Goal: Task Accomplishment & Management: Use online tool/utility

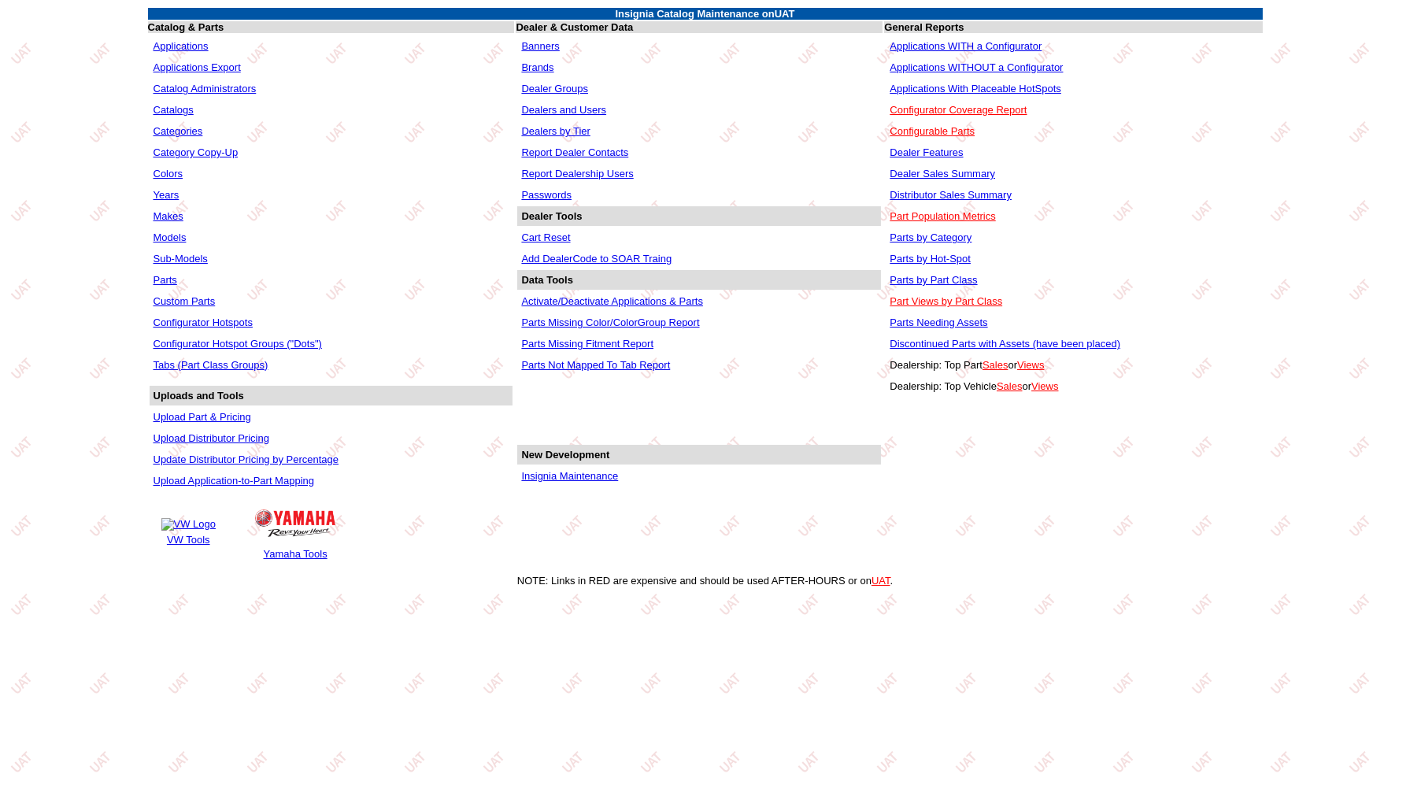
click at [569, 470] on link "Insignia Maintenance" at bounding box center [569, 476] width 97 height 12
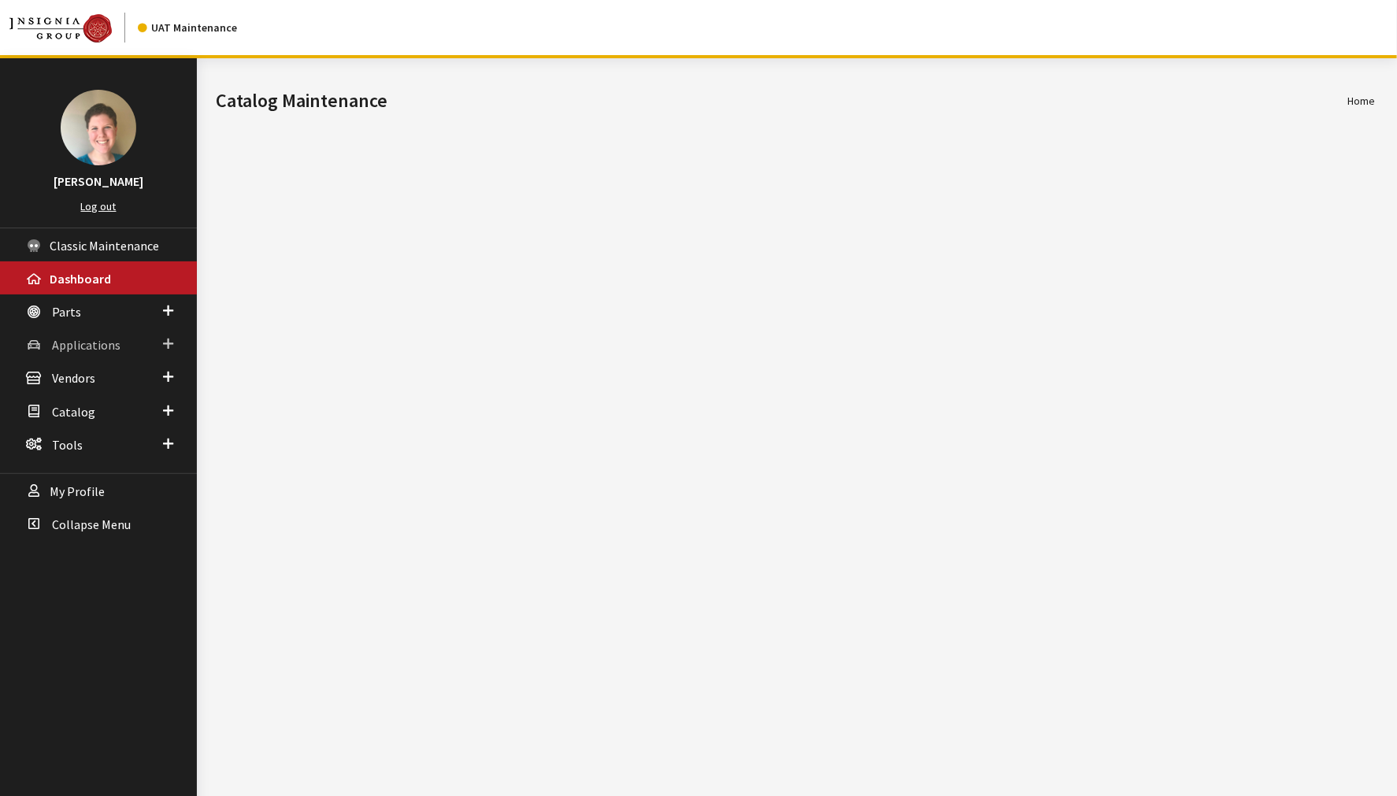
click at [110, 328] on link "Applications" at bounding box center [98, 344] width 197 height 33
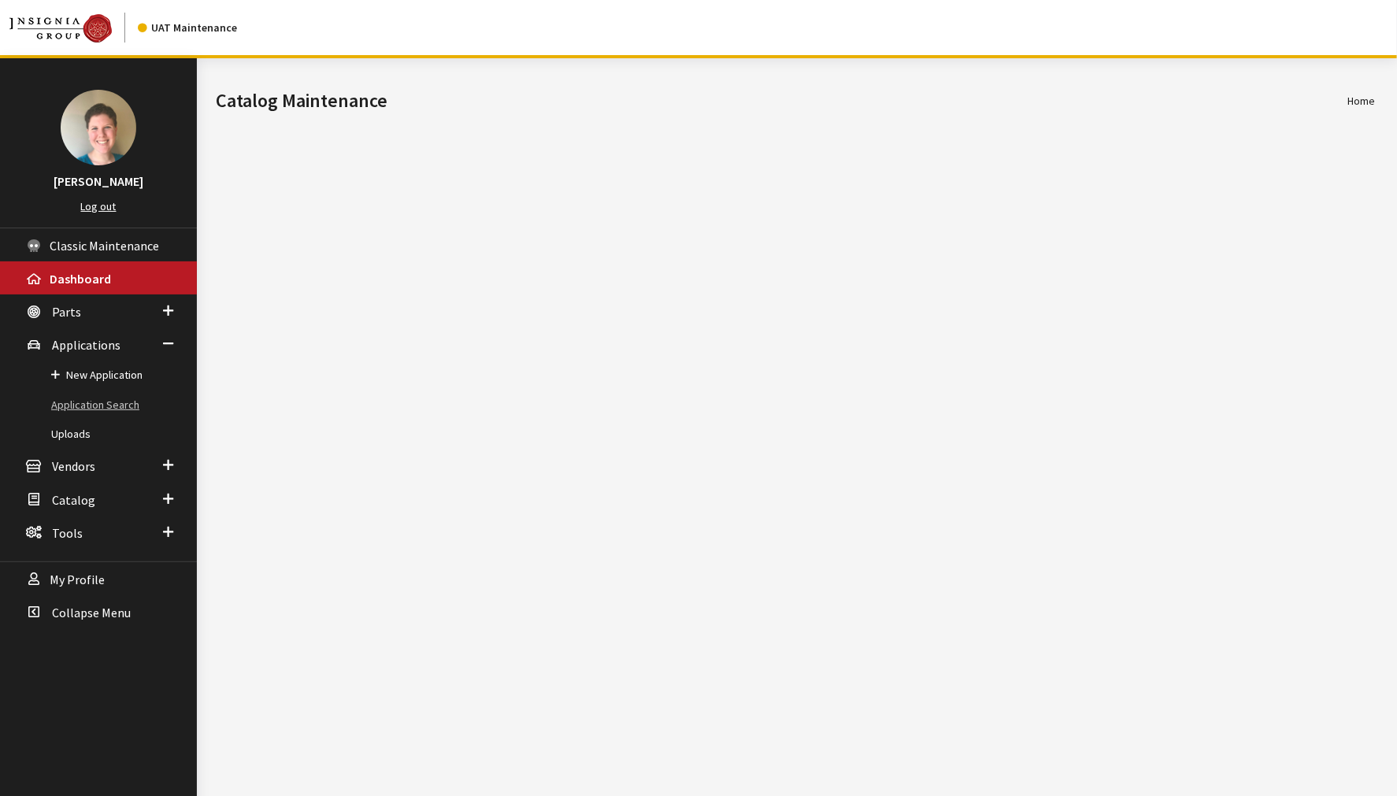
click at [110, 391] on link "Application Search" at bounding box center [98, 405] width 197 height 29
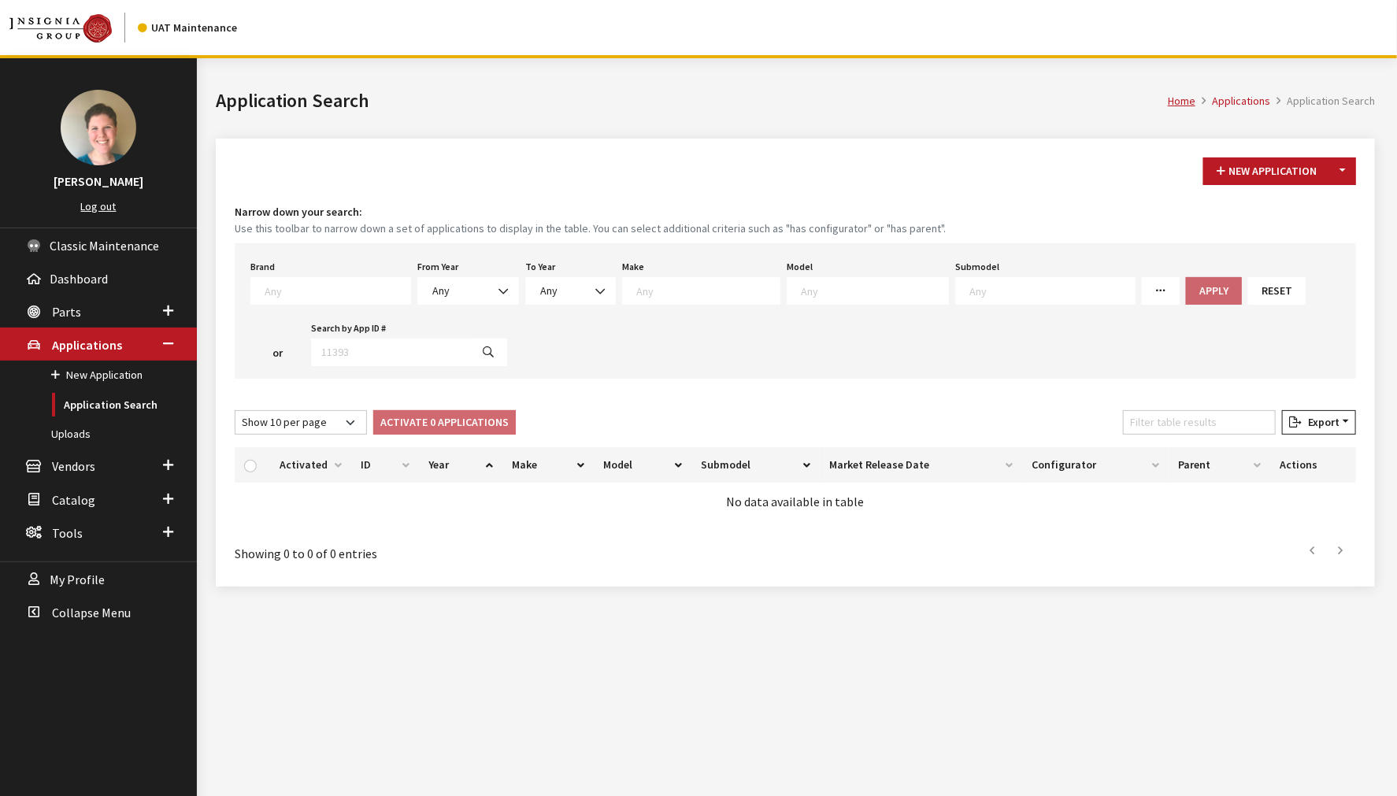
click at [1155, 288] on icon at bounding box center [1160, 291] width 11 height 11
click at [353, 293] on textarea "Search" at bounding box center [338, 290] width 146 height 14
select select "8"
select select
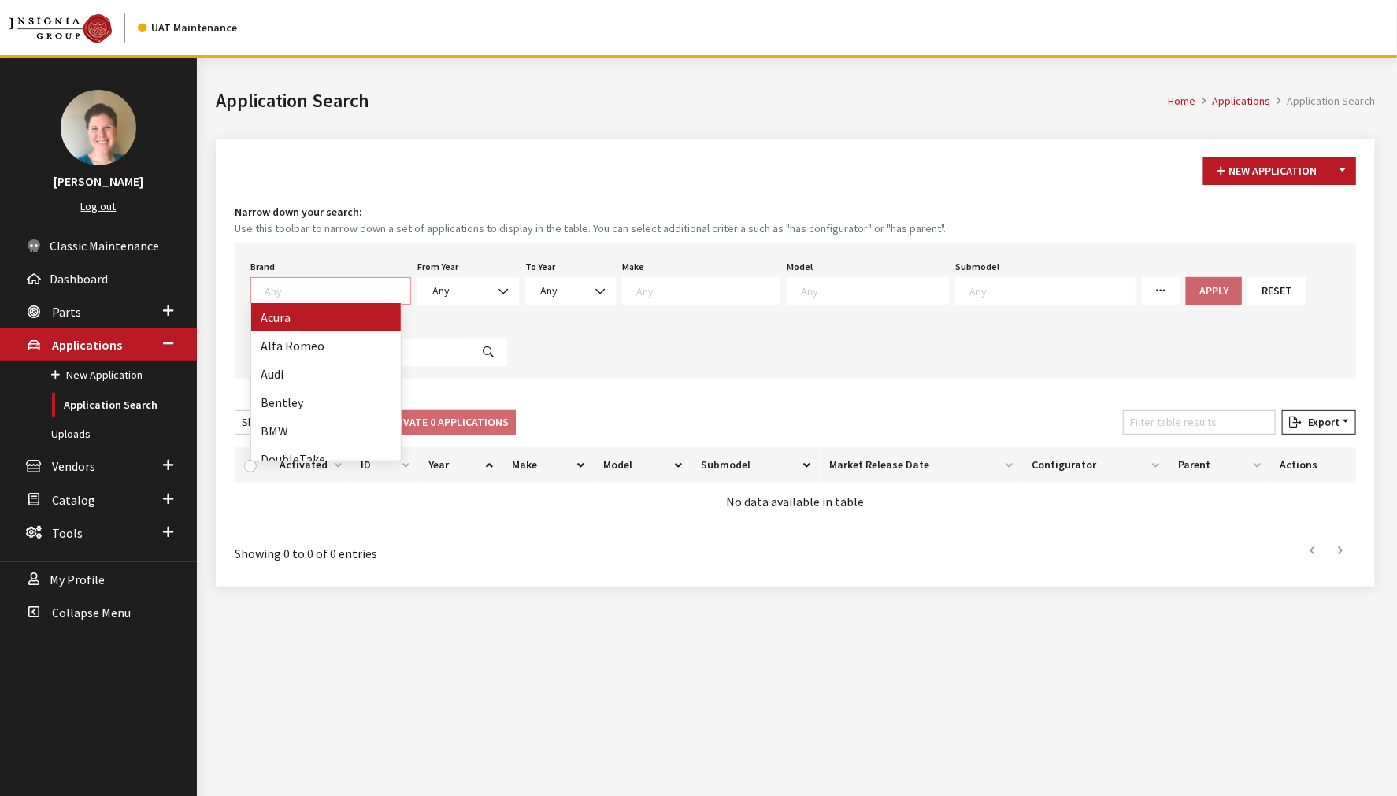
select select
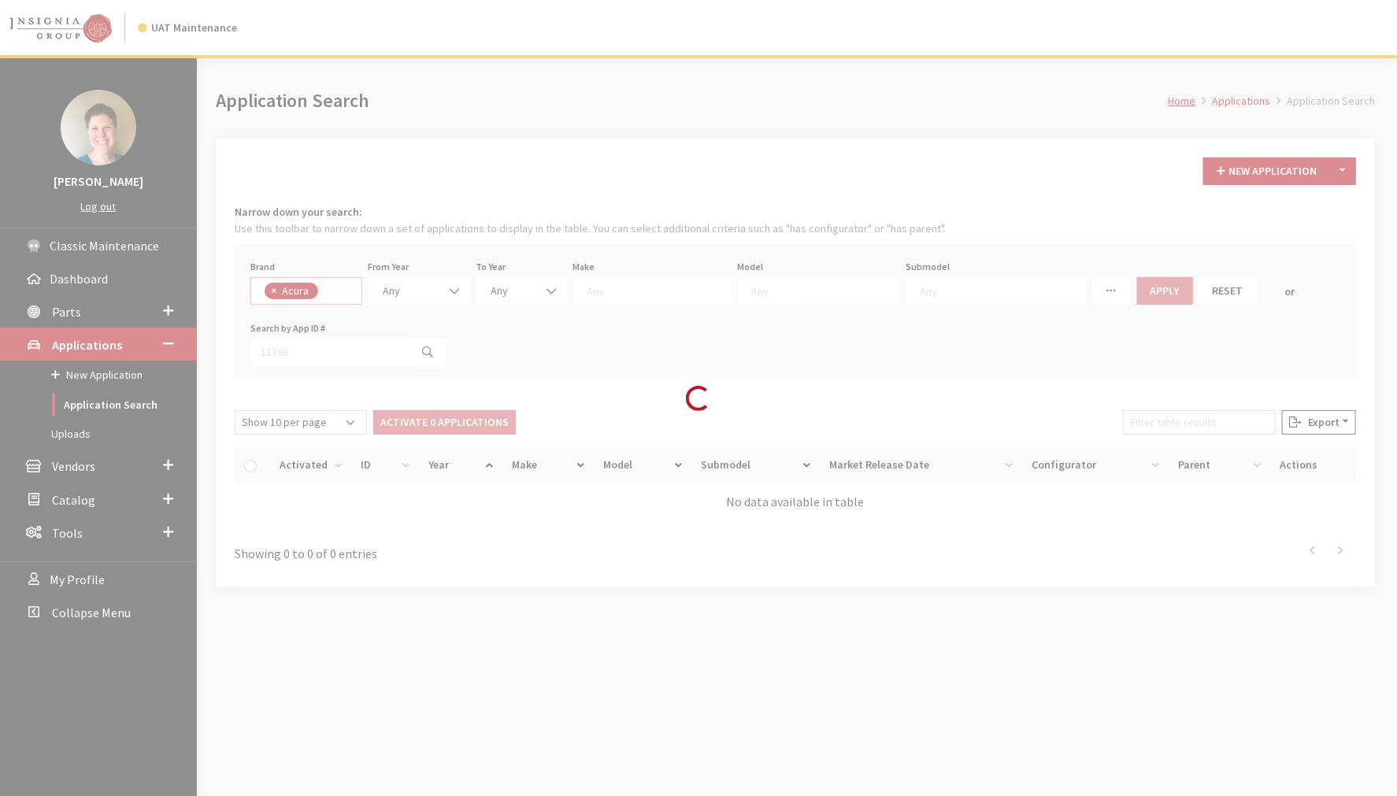
scroll to position [13, 0]
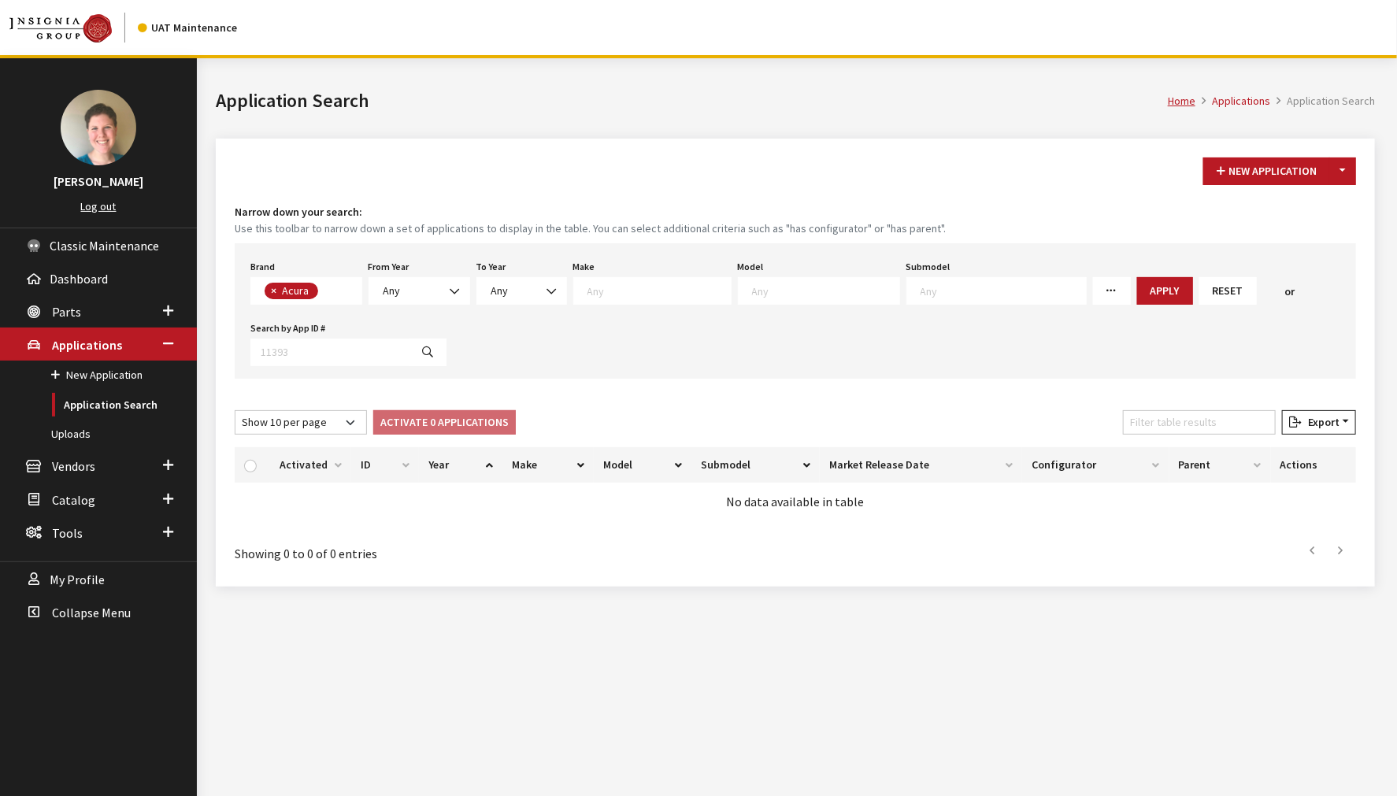
click at [1106, 292] on icon at bounding box center [1111, 291] width 11 height 11
click at [1137, 283] on button "Apply" at bounding box center [1165, 291] width 56 height 28
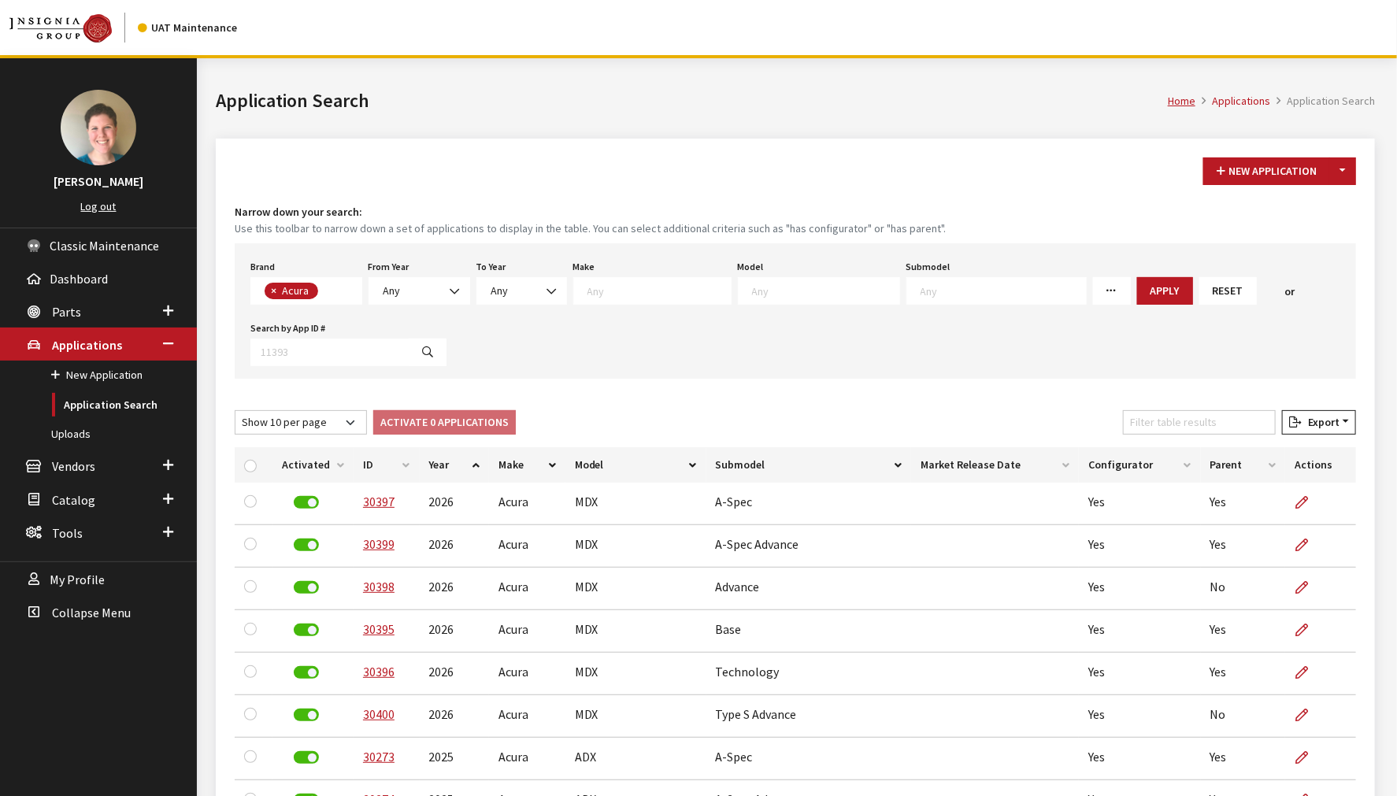
click at [1093, 288] on link "More Filters" at bounding box center [1112, 291] width 38 height 28
click at [953, 359] on div "Brand Any Acura Alfa Romeo Audi Bentley BMW DoubleTake Ford GM Honda Hyundai In…" at bounding box center [795, 310] width 1121 height 135
click at [1105, 459] on th "Configurator" at bounding box center [1139, 464] width 121 height 35
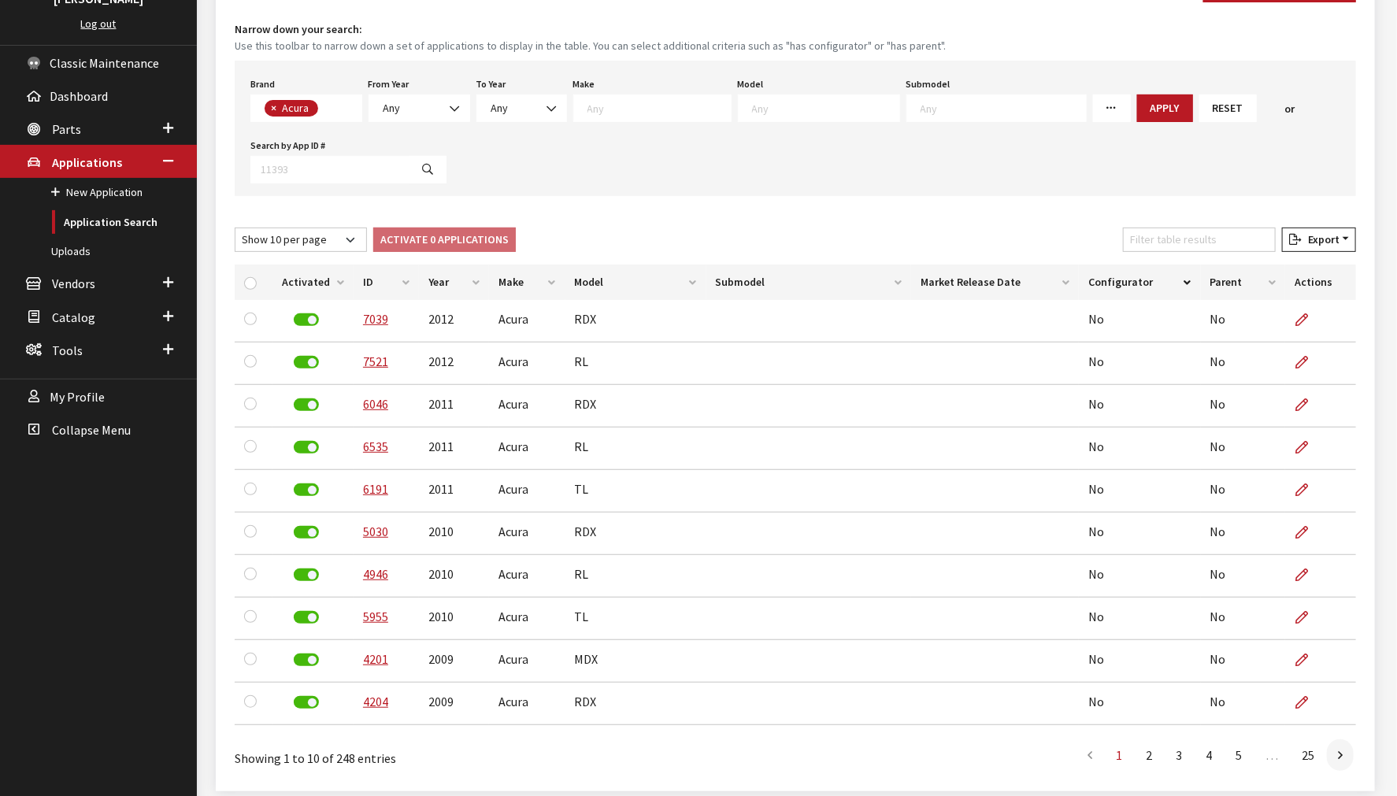
scroll to position [253, 0]
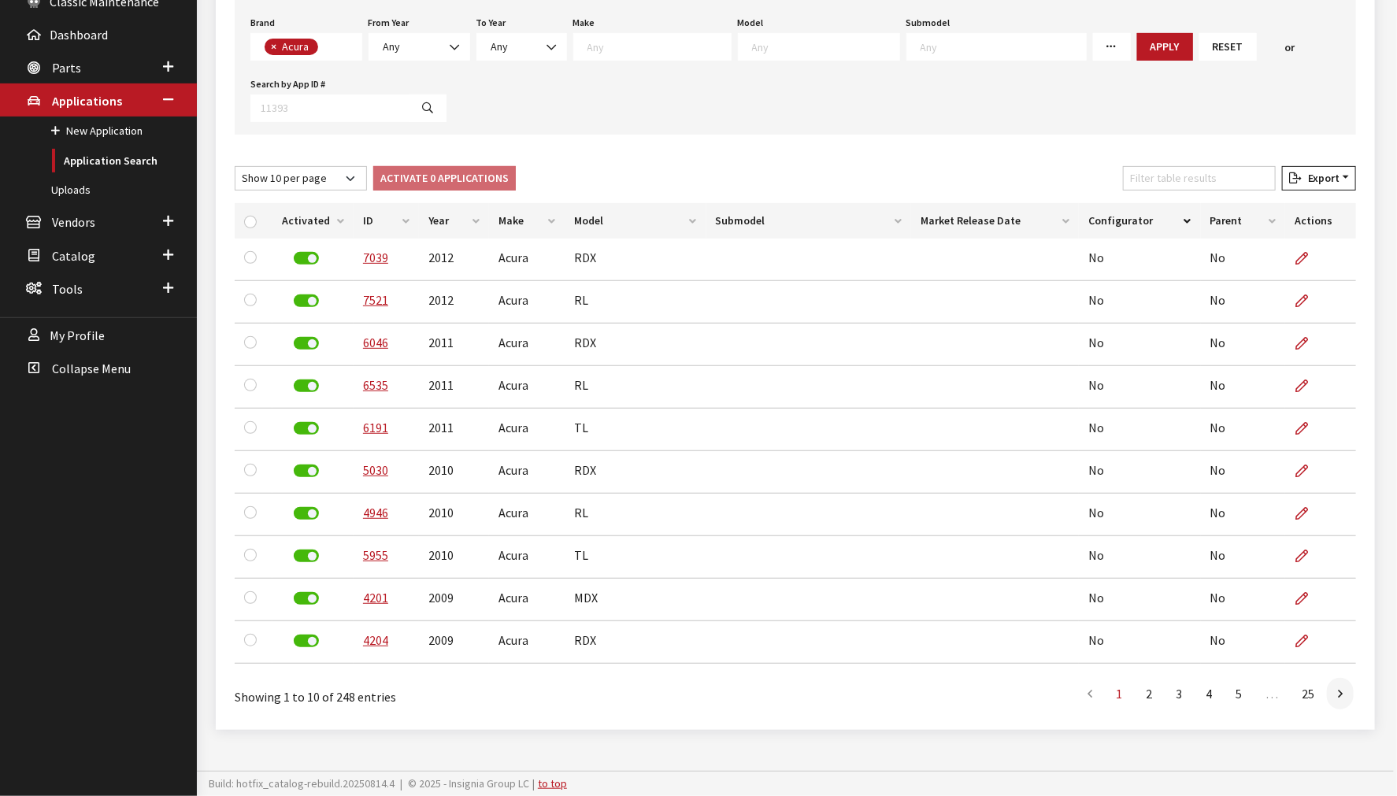
click at [287, 153] on div "New Application Toggle Dropdown New From Existing... Narrow down your search: U…" at bounding box center [795, 311] width 1159 height 835
drag, startPoint x: 287, startPoint y: 175, endPoint x: 301, endPoint y: 175, distance: 13.4
click at [288, 175] on select "Show 10 per page Show 25 per page Show 50 per page Show 100 per page Show 1000 …" at bounding box center [301, 178] width 132 height 24
select select "1000"
click at [235, 166] on select "Show 10 per page Show 25 per page Show 50 per page Show 100 per page Show 1000 …" at bounding box center [301, 178] width 132 height 24
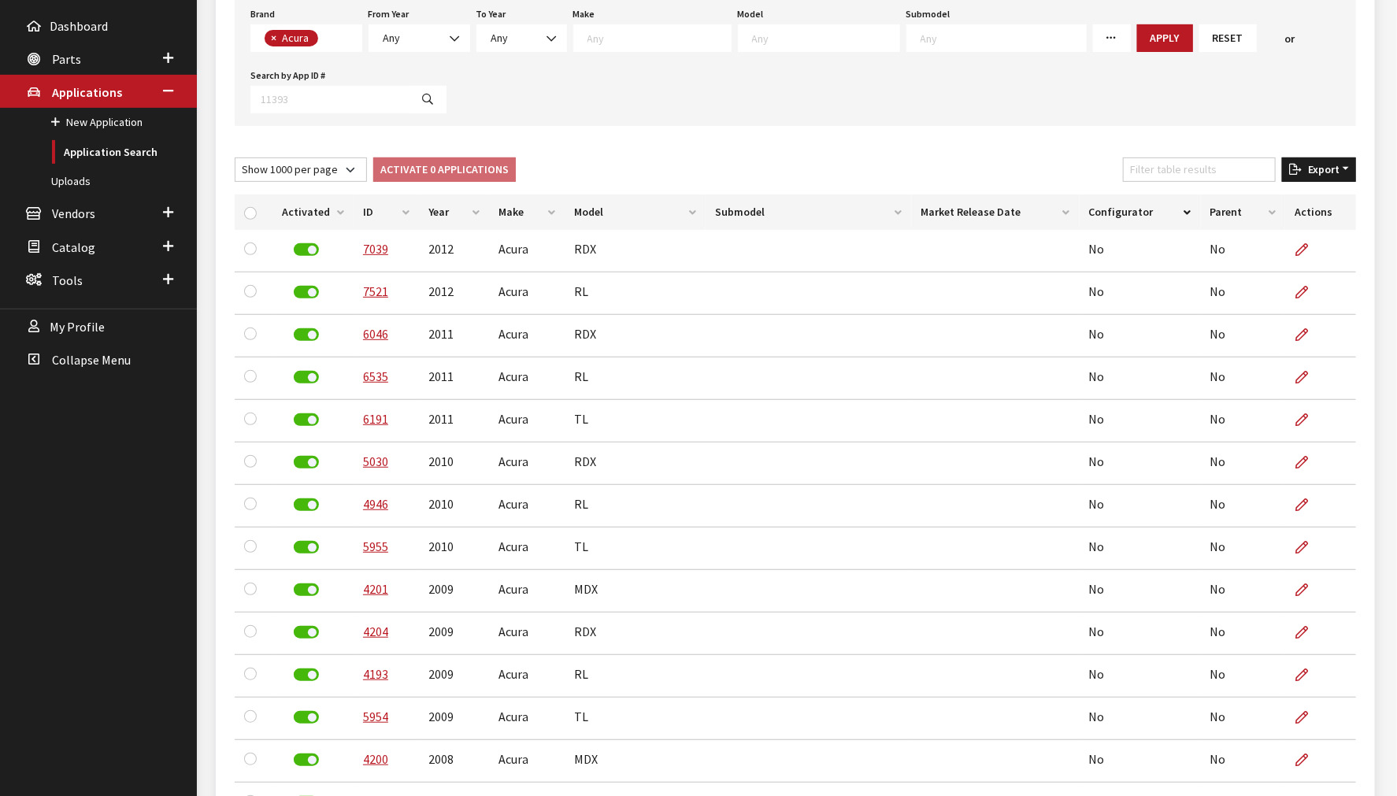
click at [1331, 167] on span "Export" at bounding box center [1320, 169] width 38 height 14
click at [1266, 199] on span "Excel" at bounding box center [1272, 201] width 31 height 14
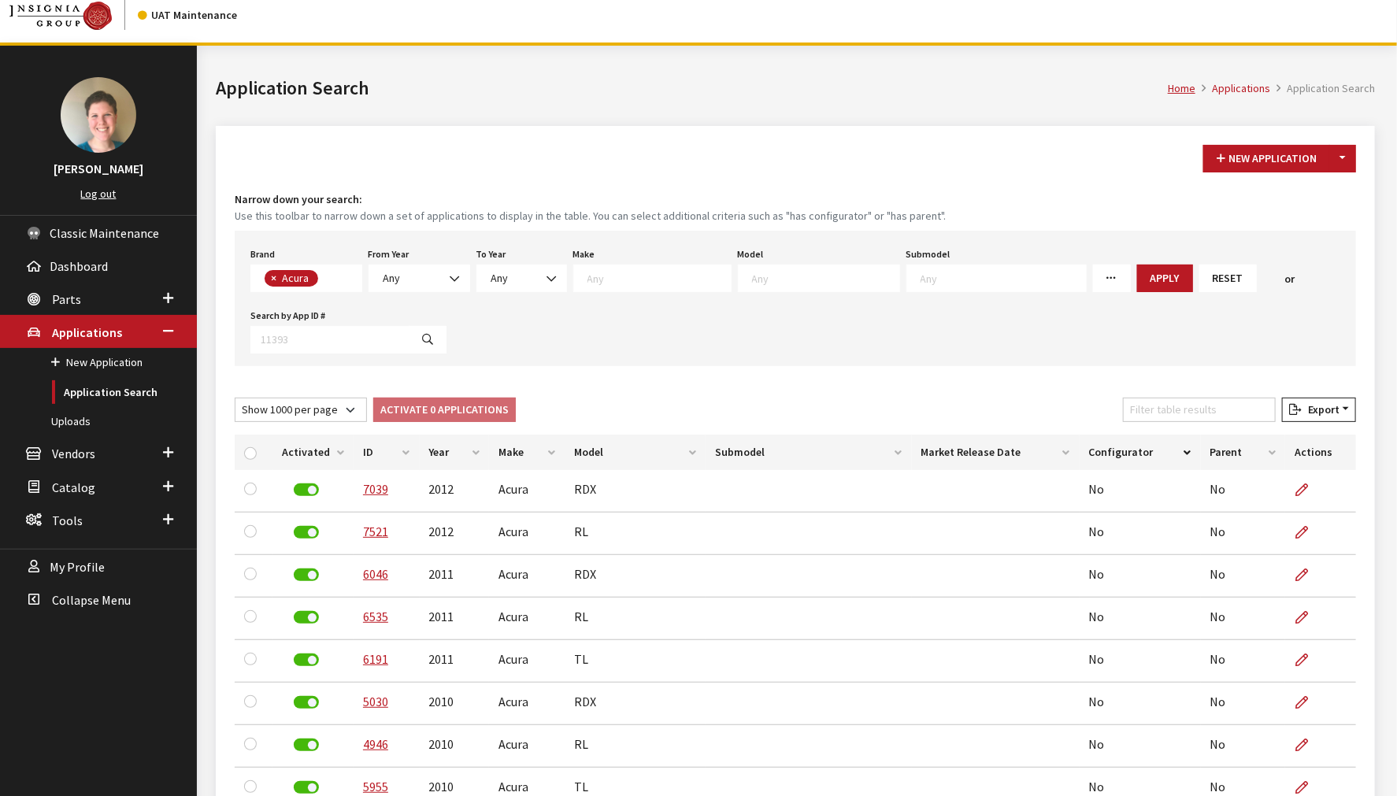
scroll to position [0, 0]
